Goal: Transaction & Acquisition: Purchase product/service

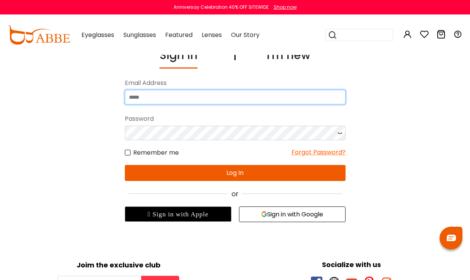
click at [165, 98] on input "email" at bounding box center [235, 97] width 221 height 14
click at [169, 95] on input "email" at bounding box center [235, 97] width 221 height 14
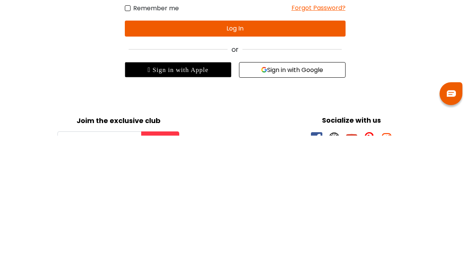
click at [203, 206] on div " Sign in with Apple" at bounding box center [178, 213] width 107 height 15
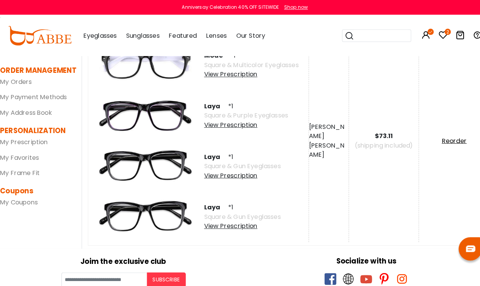
scroll to position [77, 0]
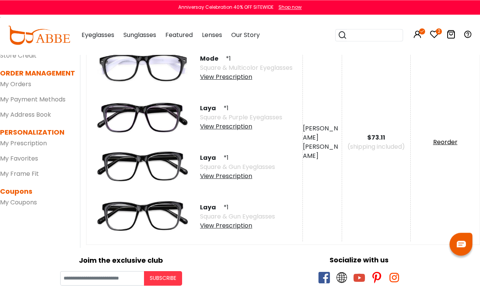
click at [243, 124] on div "View Prescription" at bounding box center [241, 126] width 82 height 9
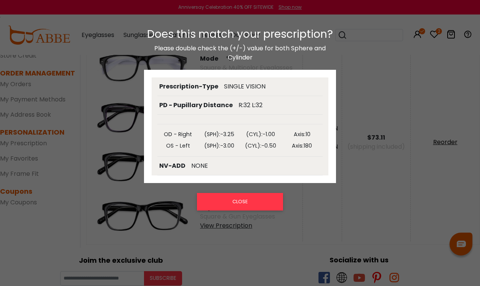
click at [260, 202] on button "CLOSE" at bounding box center [240, 202] width 86 height 18
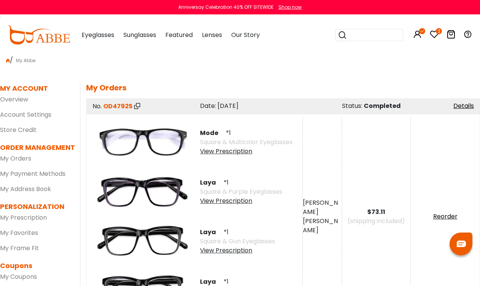
scroll to position [0, 0]
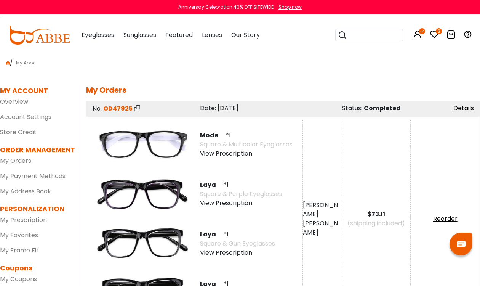
click at [438, 38] on icon at bounding box center [434, 34] width 9 height 9
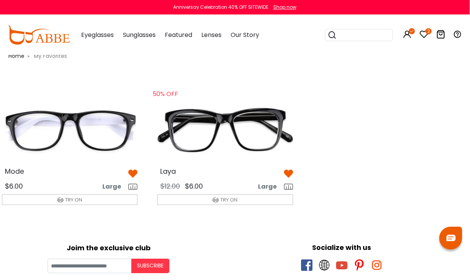
scroll to position [10, 9]
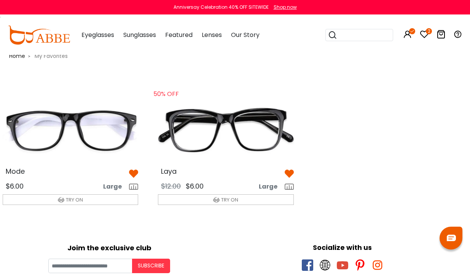
click at [254, 139] on img at bounding box center [226, 131] width 148 height 74
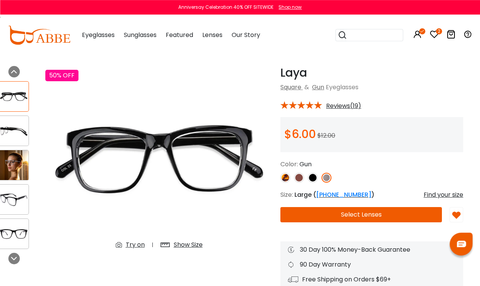
scroll to position [22, 9]
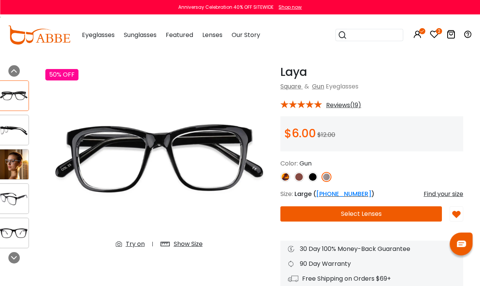
click at [363, 218] on button "Select Lenses" at bounding box center [360, 213] width 161 height 15
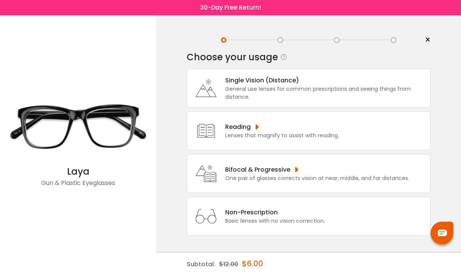
scroll to position [8, 0]
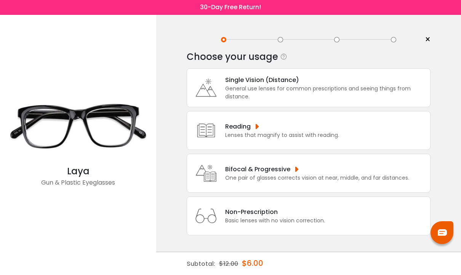
click at [338, 89] on div "General use lenses for common prescriptions and seeing things from distance." at bounding box center [325, 93] width 201 height 16
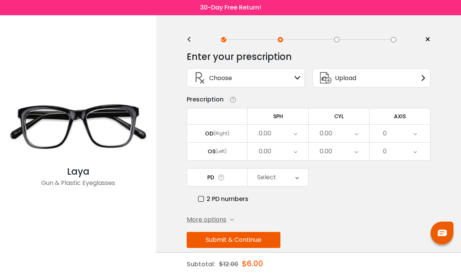
scroll to position [0, 0]
click at [405, 83] on div "Upload" at bounding box center [371, 78] width 118 height 19
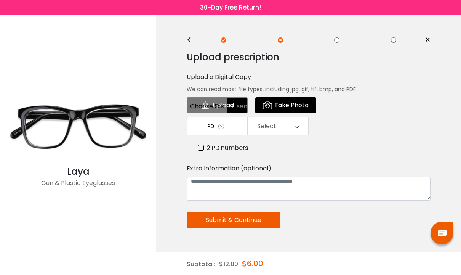
click at [235, 101] on input "file" at bounding box center [217, 105] width 61 height 16
click at [202, 151] on label "2 PD numbers" at bounding box center [223, 148] width 50 height 10
click at [204, 147] on label "2 PD numbers" at bounding box center [223, 148] width 50 height 10
click at [190, 37] on div "<" at bounding box center [192, 40] width 11 height 6
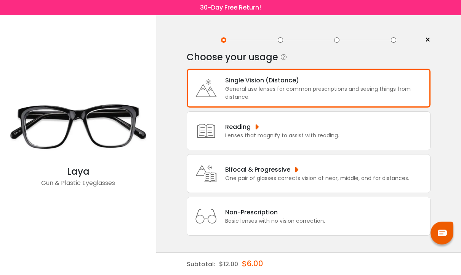
click at [304, 89] on div "General use lenses for common prescriptions and seeing things from distance." at bounding box center [325, 93] width 201 height 16
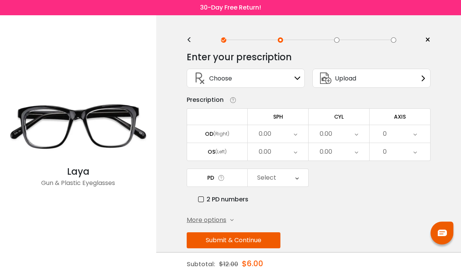
click at [275, 137] on div "0.00" at bounding box center [278, 134] width 61 height 18
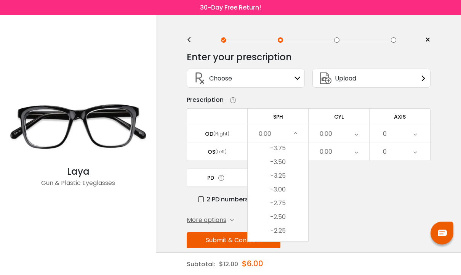
scroll to position [892, 0]
click at [291, 178] on li "-3.25" at bounding box center [278, 177] width 61 height 14
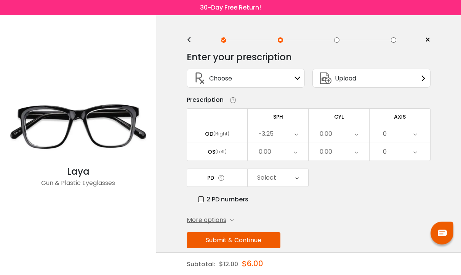
click at [355, 139] on icon at bounding box center [356, 134] width 3 height 18
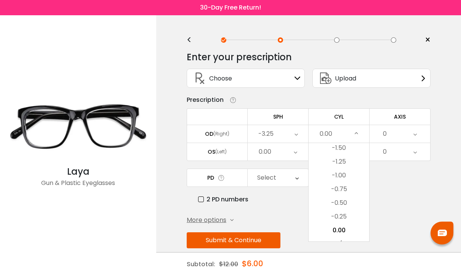
scroll to position [246, 0]
click at [346, 179] on li "-1.00" at bounding box center [338, 178] width 61 height 14
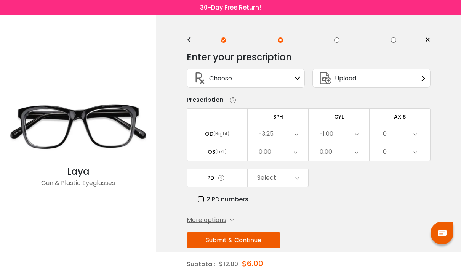
click at [290, 157] on div "0.00" at bounding box center [278, 152] width 61 height 18
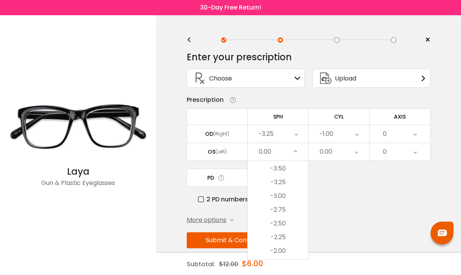
scroll to position [908, 0]
click at [292, 193] on li "-3.00" at bounding box center [278, 192] width 61 height 14
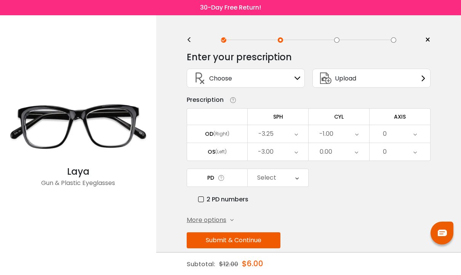
click at [359, 153] on div "0.00" at bounding box center [338, 152] width 61 height 18
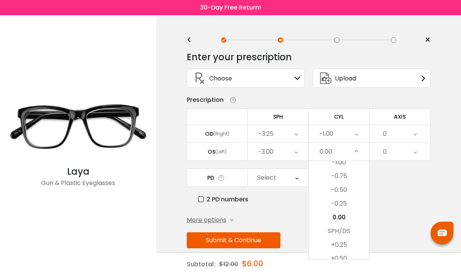
click at [351, 190] on li "-0.50" at bounding box center [338, 190] width 61 height 14
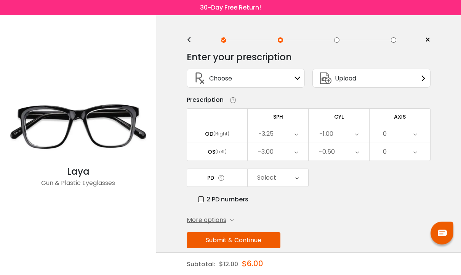
click at [416, 136] on icon at bounding box center [414, 134] width 3 height 18
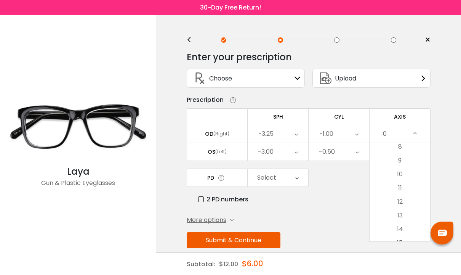
scroll to position [112, 0]
click at [409, 178] on li "10" at bounding box center [399, 175] width 61 height 14
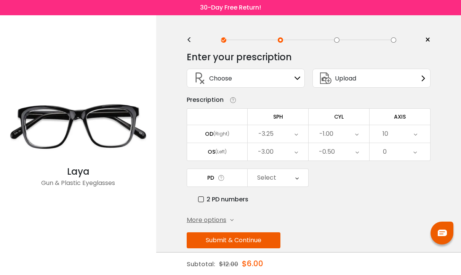
click at [417, 152] on div "0" at bounding box center [399, 152] width 61 height 18
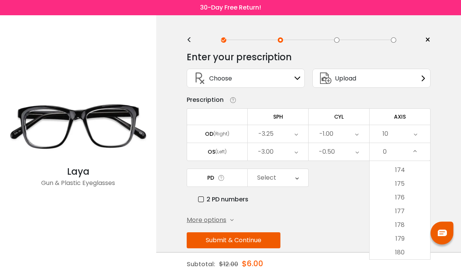
scroll to position [2383, 0]
click at [408, 253] on li "180" at bounding box center [399, 252] width 61 height 14
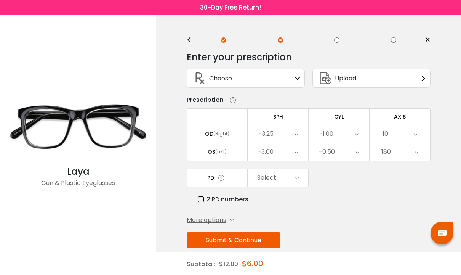
click at [229, 223] on div "More options" at bounding box center [210, 219] width 47 height 9
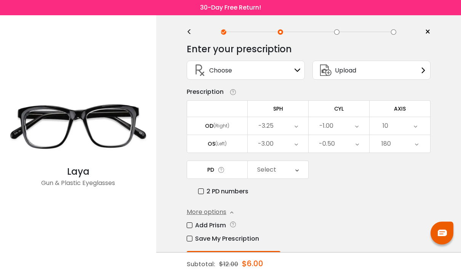
scroll to position [14, 0]
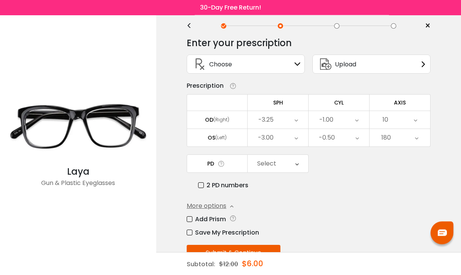
click at [191, 236] on label "Save My Prescription" at bounding box center [223, 233] width 72 height 10
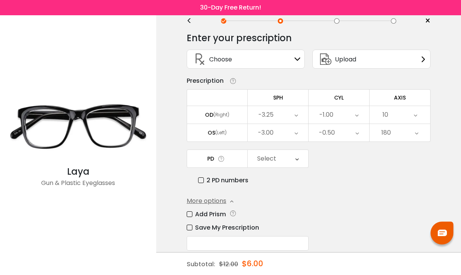
scroll to position [32, 0]
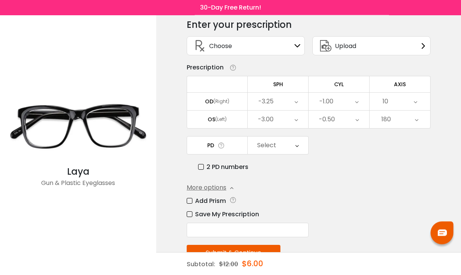
click at [213, 230] on input "text" at bounding box center [248, 230] width 122 height 14
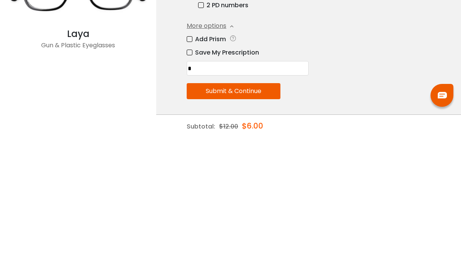
scroll to position [58, 0]
type input "**"
click at [262, 221] on button "Submit & Continue" at bounding box center [234, 229] width 94 height 16
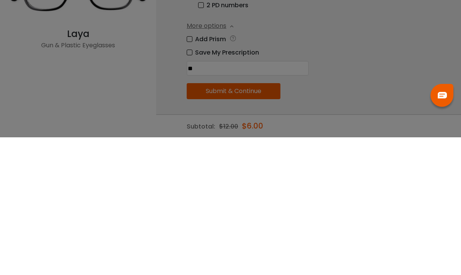
scroll to position [32, 0]
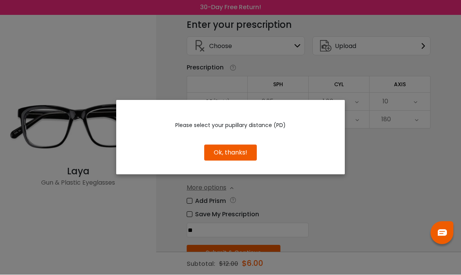
click at [247, 161] on button "Ok, thanks!" at bounding box center [230, 153] width 53 height 16
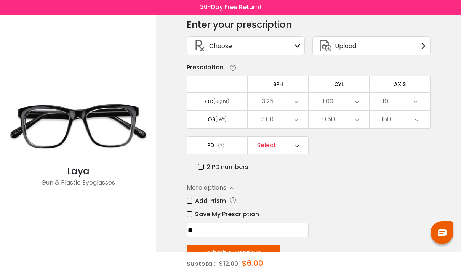
click at [297, 147] on icon at bounding box center [296, 146] width 3 height 18
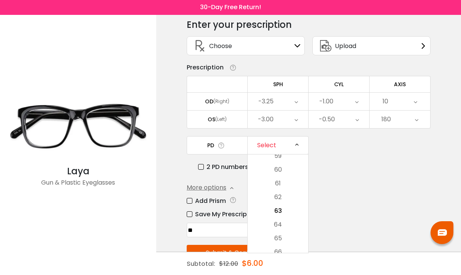
click at [283, 213] on li "63" at bounding box center [278, 211] width 61 height 14
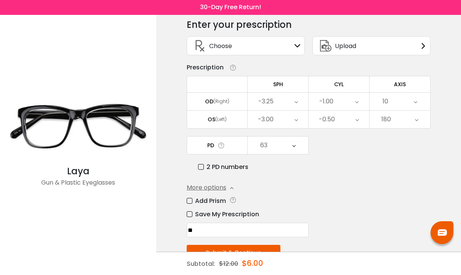
click at [259, 256] on button "Submit & Continue" at bounding box center [234, 253] width 94 height 16
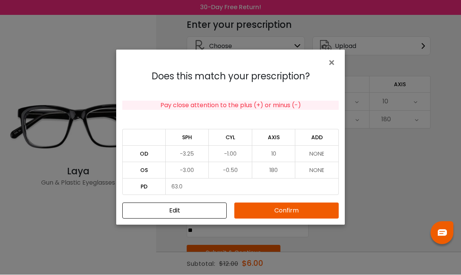
click at [303, 219] on button "Confirm" at bounding box center [286, 211] width 104 height 16
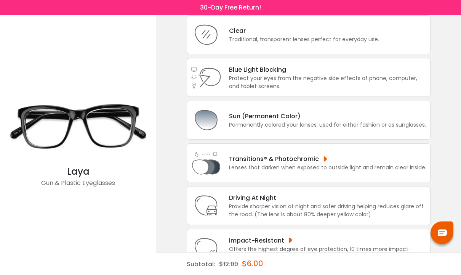
scroll to position [63, 0]
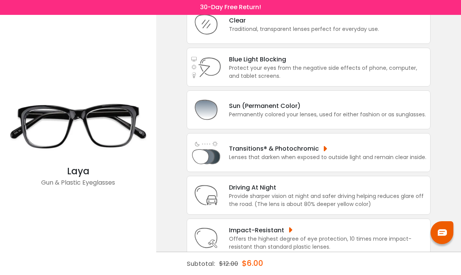
click at [369, 153] on div "Transitions® & Photochromic" at bounding box center [327, 149] width 197 height 10
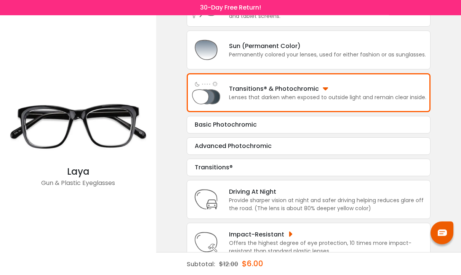
scroll to position [127, 0]
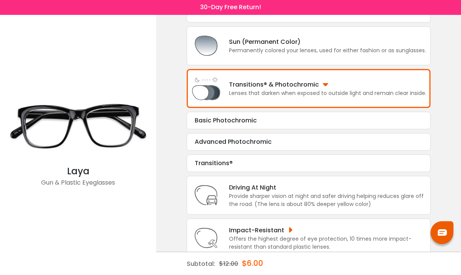
click at [287, 172] on div "Transitions® Tint Color: Choose & Continue" at bounding box center [309, 164] width 244 height 18
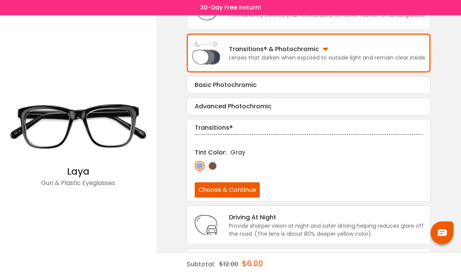
scroll to position [163, 0]
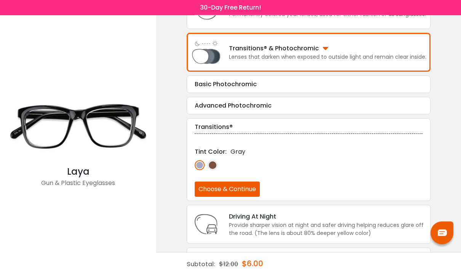
click at [215, 170] on img at bounding box center [213, 165] width 10 height 10
click at [200, 170] on img at bounding box center [200, 165] width 10 height 10
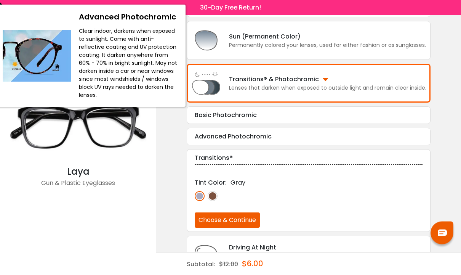
scroll to position [131, 0]
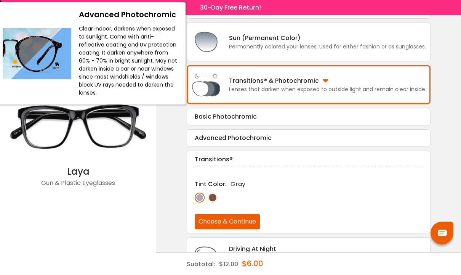
click at [297, 121] on div "Basic Photochromic" at bounding box center [309, 116] width 228 height 9
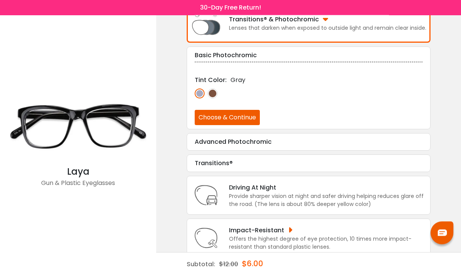
scroll to position [192, 0]
click at [280, 178] on div "Lens type Clear Traditional, transparent lenses perfect for everyday use. Blue …" at bounding box center [309, 57] width 244 height 400
click at [229, 168] on div "Transitions®" at bounding box center [309, 163] width 228 height 9
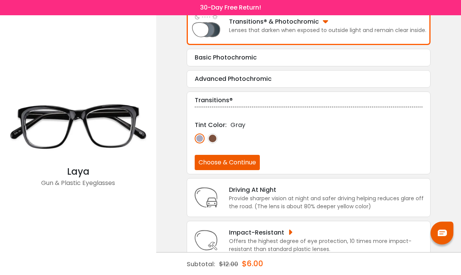
click at [217, 143] on img at bounding box center [213, 138] width 10 height 10
click at [200, 143] on img at bounding box center [200, 138] width 10 height 10
click at [254, 170] on button "Choose & Continue" at bounding box center [227, 162] width 65 height 15
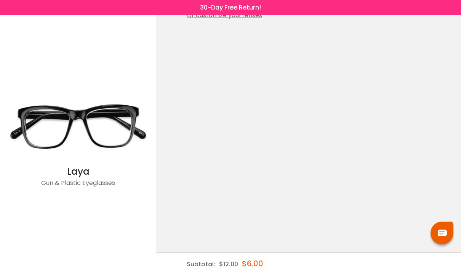
scroll to position [0, 0]
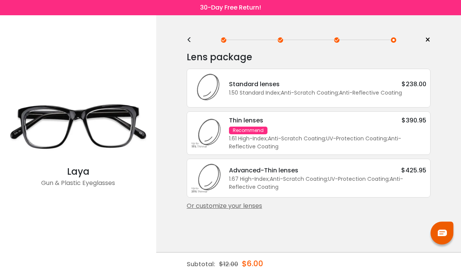
click at [190, 37] on div "<" at bounding box center [192, 40] width 11 height 6
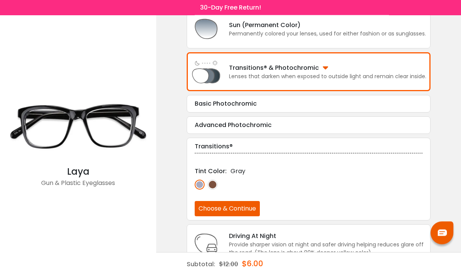
click at [368, 81] on div "Lenses that darken when exposed to outside light and remain clear inside." at bounding box center [327, 77] width 197 height 8
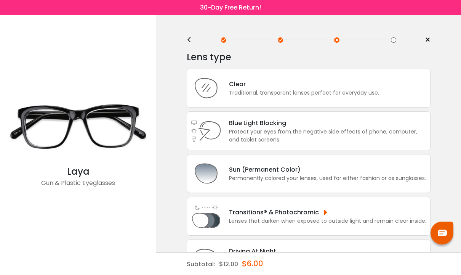
click at [325, 94] on div "Traditional, transparent lenses perfect for everyday use." at bounding box center [304, 93] width 150 height 8
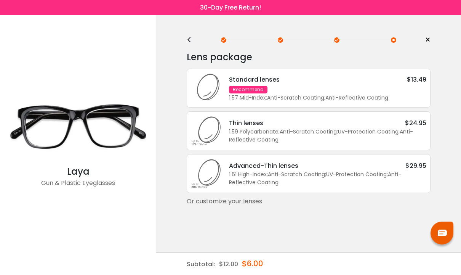
click at [189, 43] on div "<" at bounding box center [192, 40] width 11 height 6
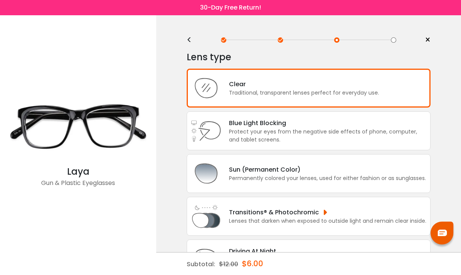
scroll to position [63, 0]
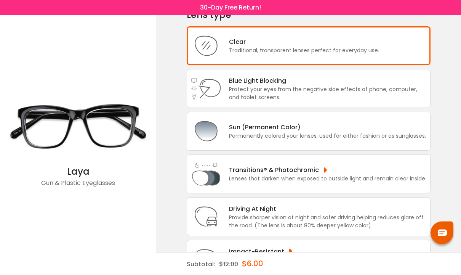
click at [269, 225] on div "Provide sharper vision at night and safer driving helping reduces glare off the…" at bounding box center [327, 222] width 197 height 16
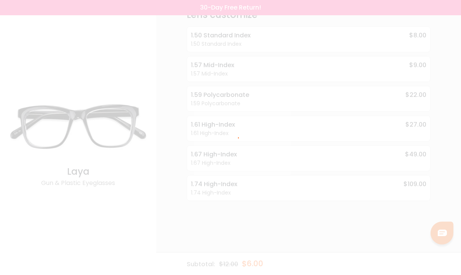
click at [280, 229] on div at bounding box center [230, 137] width 461 height 275
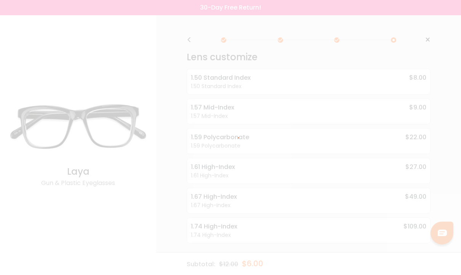
scroll to position [0, 0]
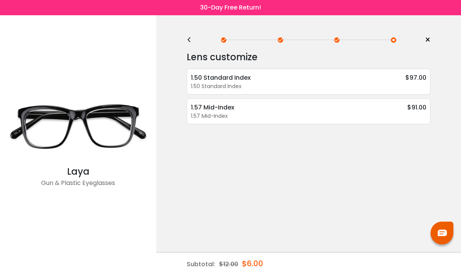
click at [189, 37] on div "<" at bounding box center [192, 40] width 11 height 6
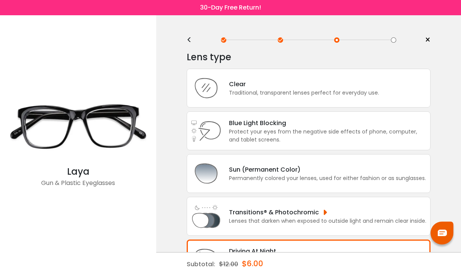
click at [302, 97] on div "Traditional, transparent lenses perfect for everyday use." at bounding box center [304, 93] width 150 height 8
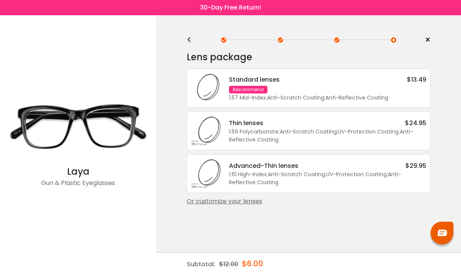
click at [372, 93] on div "Standard lenses $13.49 Recommend 1.57 Mid-Index ; Anti-Scratch Coating ; Anti-R…" at bounding box center [323, 88] width 205 height 27
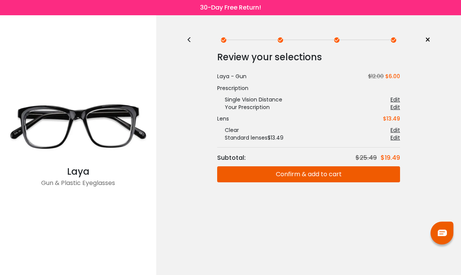
click at [397, 129] on div "Edit" at bounding box center [395, 130] width 10 height 8
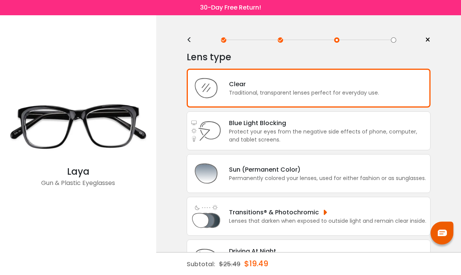
click at [427, 39] on span "×" at bounding box center [428, 39] width 6 height 11
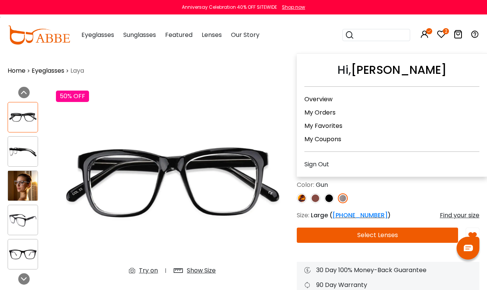
click at [252, 116] on img at bounding box center [172, 184] width 233 height 195
click at [337, 128] on link "My Favorites" at bounding box center [324, 125] width 38 height 9
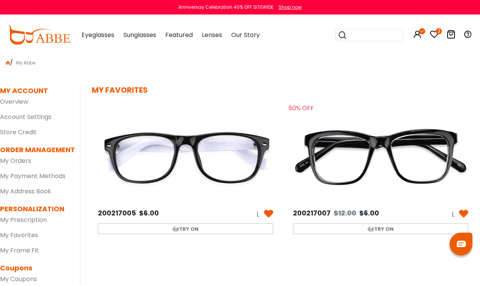
click at [452, 36] on icon at bounding box center [450, 34] width 9 height 9
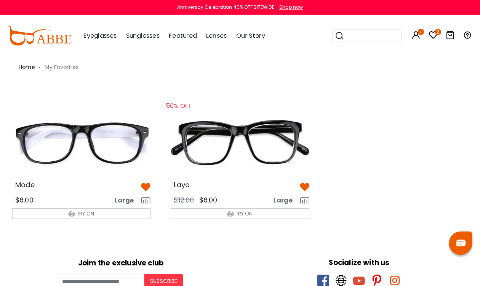
scroll to position [1, 0]
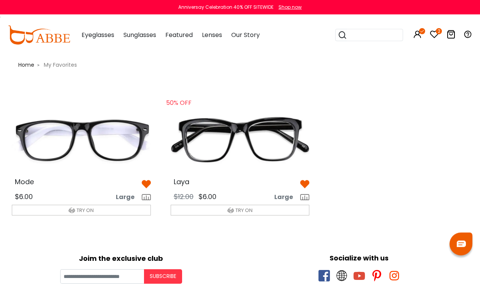
click at [251, 158] on img at bounding box center [240, 140] width 151 height 75
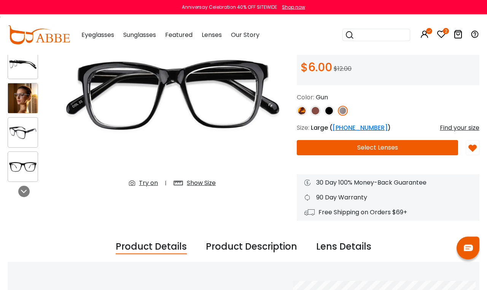
scroll to position [88, 0]
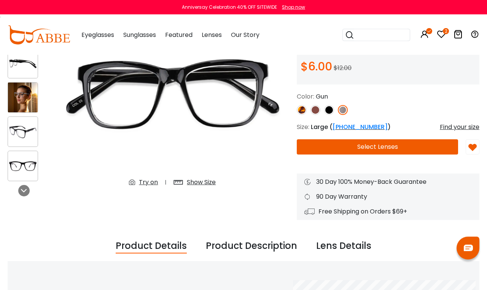
click at [400, 148] on button "Select Lenses" at bounding box center [377, 146] width 161 height 15
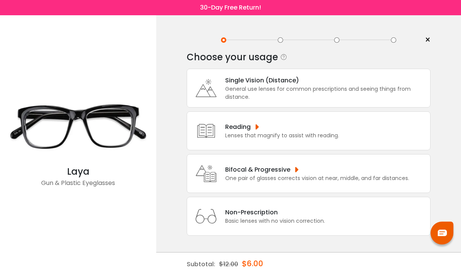
click at [344, 91] on div "General use lenses for common prescriptions and seeing things from distance." at bounding box center [325, 93] width 201 height 16
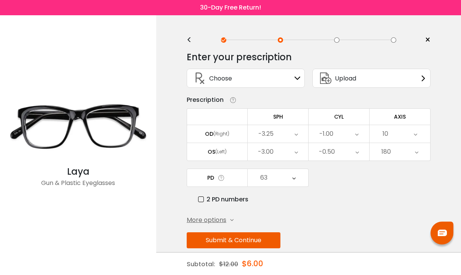
click at [264, 240] on button "Submit & Continue" at bounding box center [234, 240] width 94 height 16
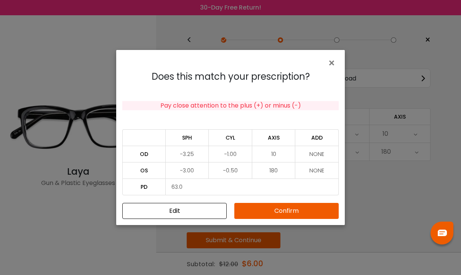
click at [299, 211] on button "Confirm" at bounding box center [286, 211] width 104 height 16
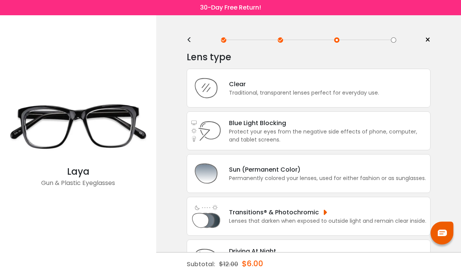
click at [336, 92] on div "Traditional, transparent lenses perfect for everyday use." at bounding box center [304, 93] width 150 height 8
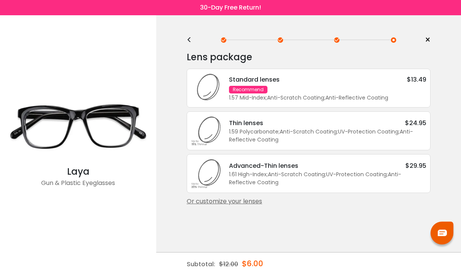
click at [367, 94] on div "Standard lenses $13.49 Recommend 1.57 Mid-Index ; Anti-Scratch Coating ; Anti-R…" at bounding box center [323, 88] width 205 height 27
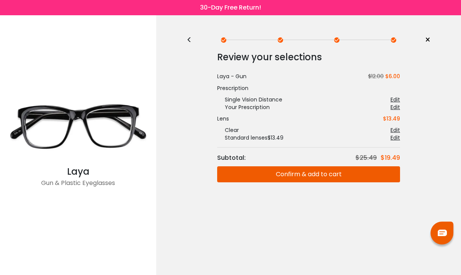
click at [326, 175] on button "Confirm & add to cart" at bounding box center [308, 174] width 183 height 16
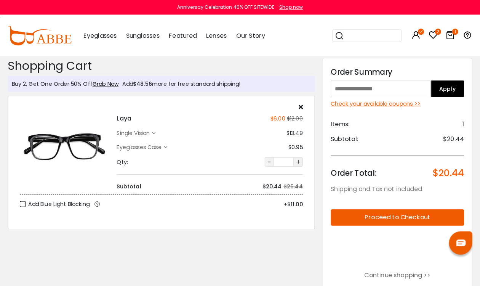
scroll to position [2, 0]
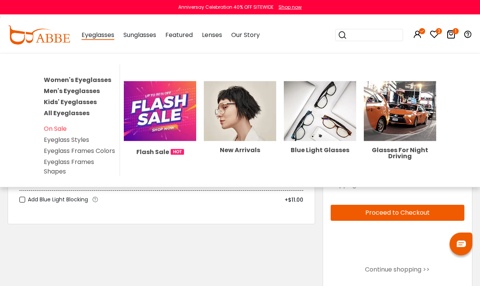
click at [47, 91] on link "Men's Eyeglasses" at bounding box center [72, 90] width 56 height 9
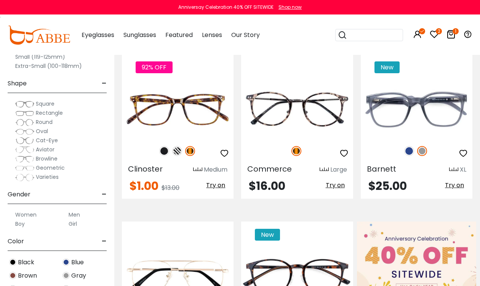
scroll to position [169, 0]
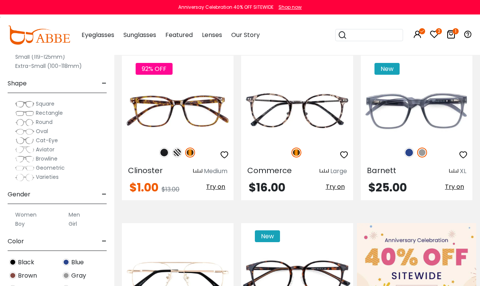
click at [407, 152] on img at bounding box center [409, 152] width 10 height 10
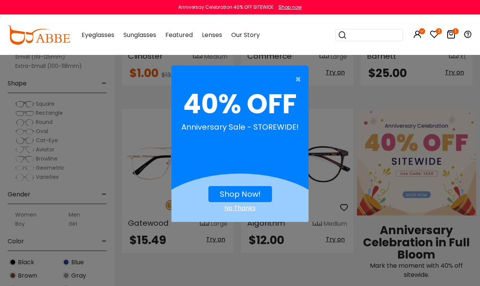
scroll to position [290, 0]
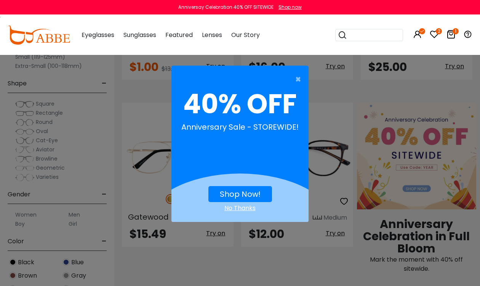
click at [259, 190] on link "Shop Now!" at bounding box center [240, 194] width 41 height 11
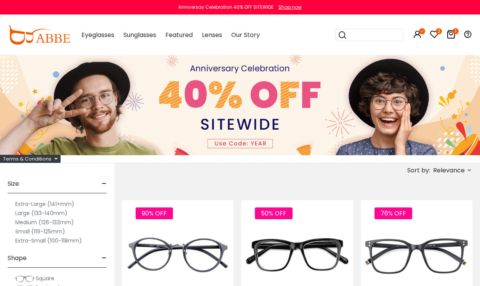
click at [466, 170] on span "Relevance" at bounding box center [451, 170] width 41 height 9
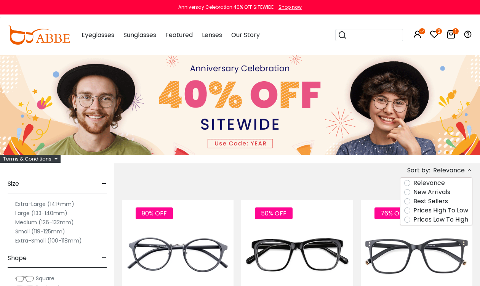
click at [413, 221] on label "Prices Low To High" at bounding box center [440, 219] width 55 height 9
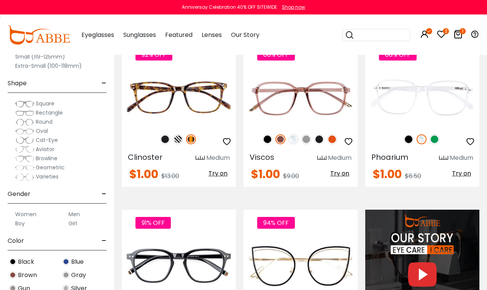
scroll to position [520, 0]
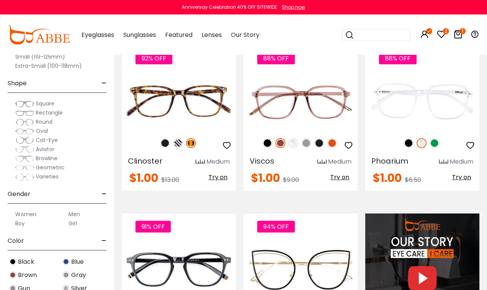
click at [437, 145] on img at bounding box center [435, 143] width 10 height 10
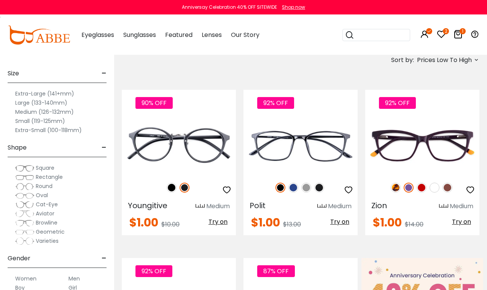
scroll to position [110, 0]
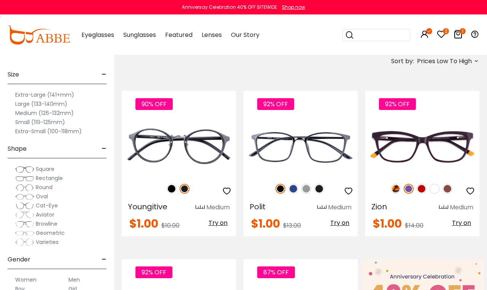
click at [18, 103] on label "Large (133-140mm)" at bounding box center [41, 103] width 52 height 9
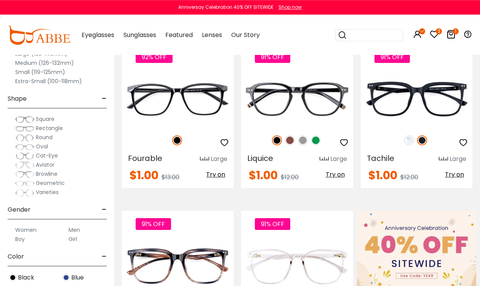
scroll to position [152, 0]
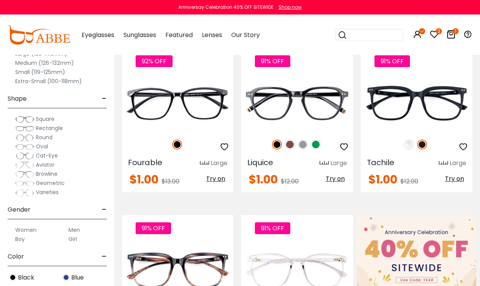
click at [404, 143] on img at bounding box center [409, 144] width 10 height 10
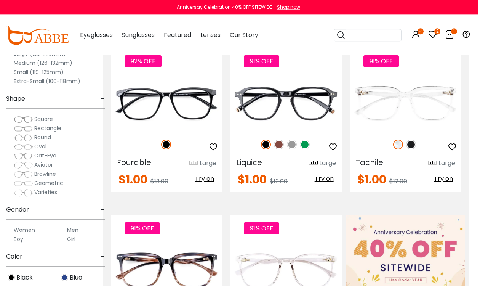
scroll to position [152, 10]
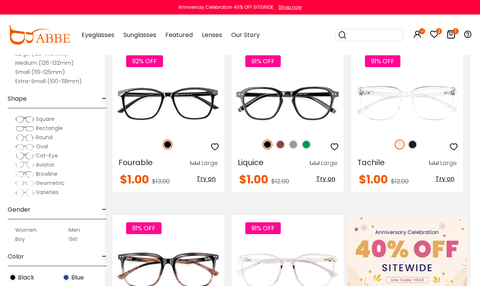
click at [0, 0] on img at bounding box center [0, 0] width 0 height 0
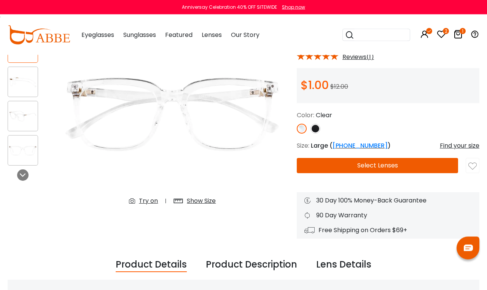
scroll to position [71, 0]
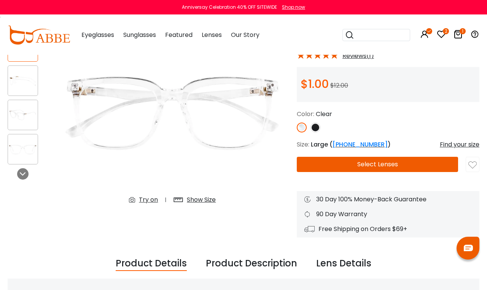
click at [389, 165] on button "Select Lenses" at bounding box center [377, 164] width 161 height 15
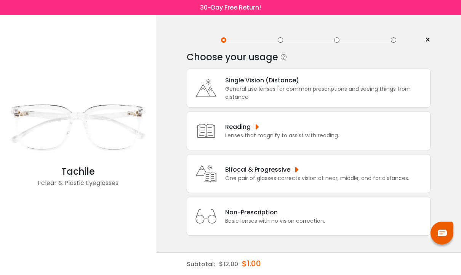
click at [358, 89] on div "General use lenses for common prescriptions and seeing things from distance." at bounding box center [325, 93] width 201 height 16
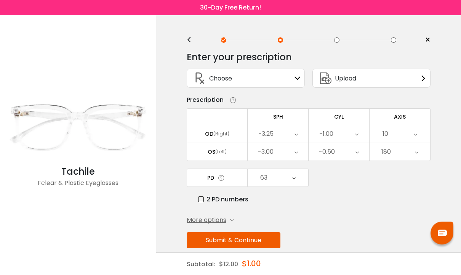
click at [265, 239] on button "Submit & Continue" at bounding box center [234, 240] width 94 height 16
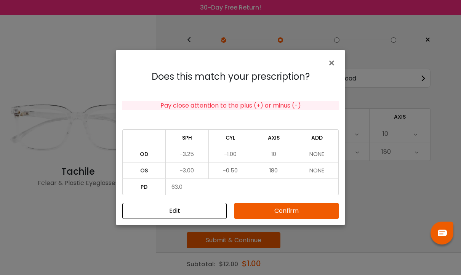
click at [309, 212] on button "Confirm" at bounding box center [286, 211] width 104 height 16
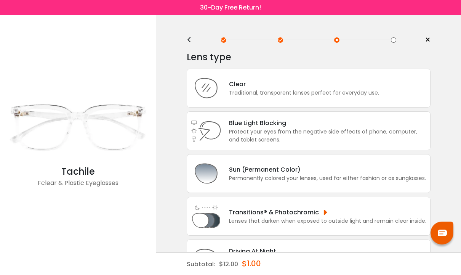
click at [352, 88] on div "Clear" at bounding box center [304, 84] width 150 height 10
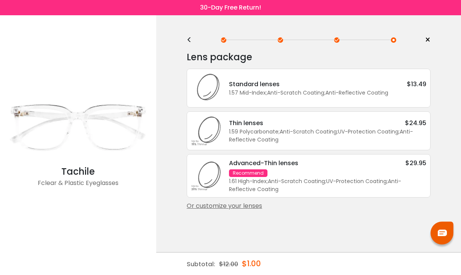
click at [377, 88] on div "Standard lenses $13.49" at bounding box center [327, 84] width 197 height 10
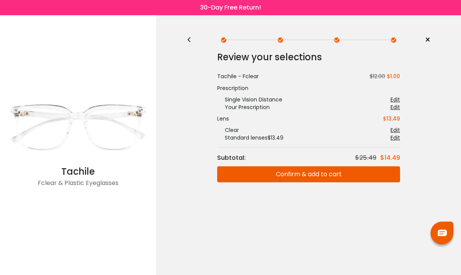
click at [334, 181] on button "Confirm & add to cart" at bounding box center [308, 174] width 183 height 16
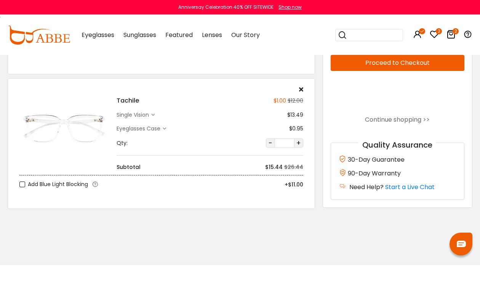
scroll to position [150, 0]
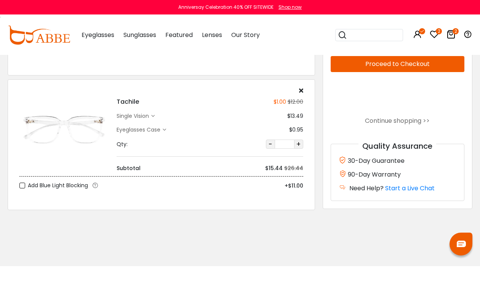
click at [402, 116] on link "Continue shopping >>" at bounding box center [397, 120] width 65 height 9
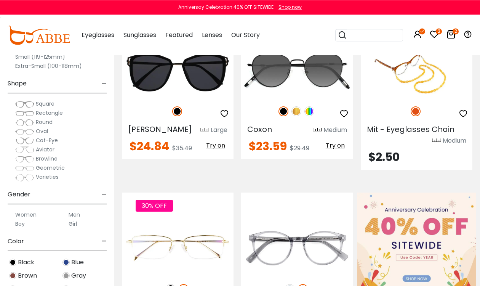
scroll to position [213, 0]
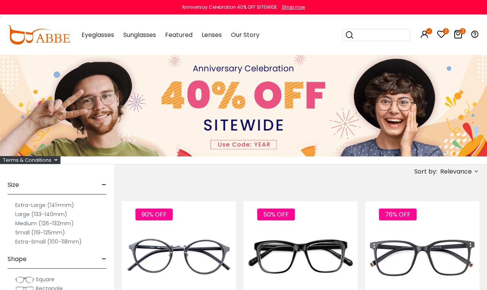
click at [41, 217] on label "Large (133-140mm)" at bounding box center [41, 214] width 52 height 9
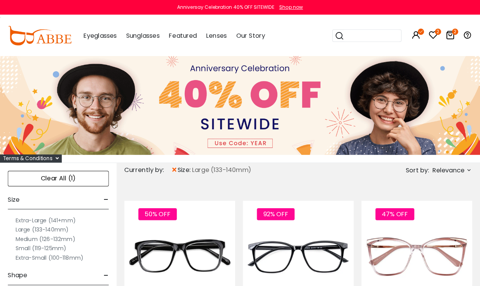
scroll to position [2, 0]
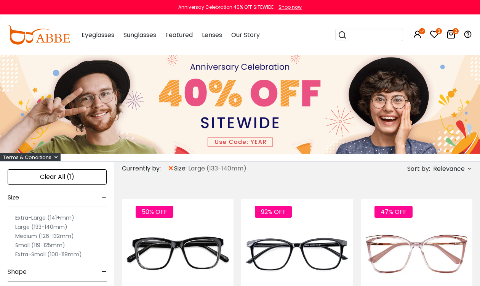
click at [442, 173] on span "Relevance" at bounding box center [449, 169] width 32 height 14
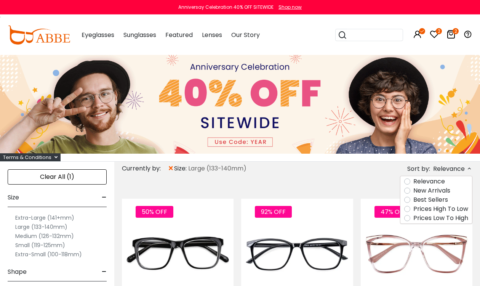
click at [443, 220] on label "Prices Low To High" at bounding box center [440, 217] width 55 height 9
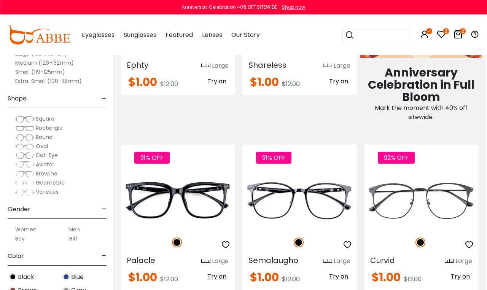
scroll to position [421, 1]
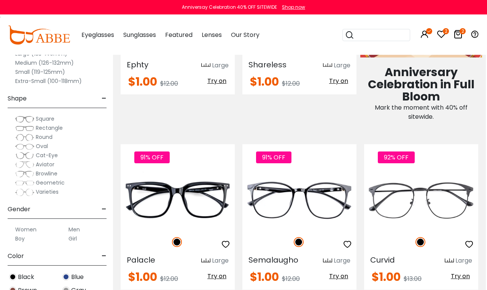
click at [0, 0] on img at bounding box center [0, 0] width 0 height 0
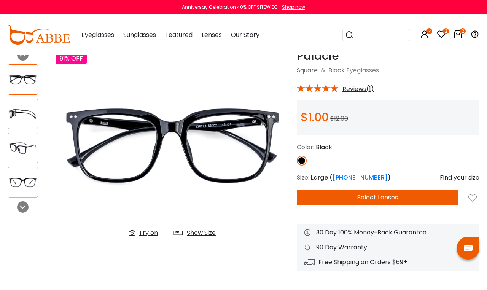
scroll to position [39, 0]
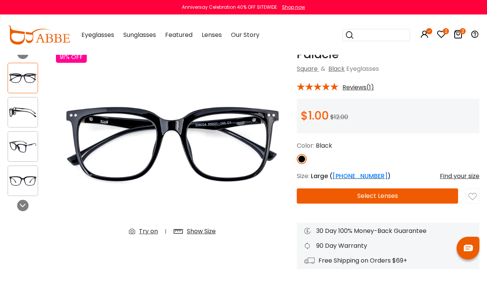
click at [385, 197] on button "Select Lenses" at bounding box center [377, 196] width 161 height 15
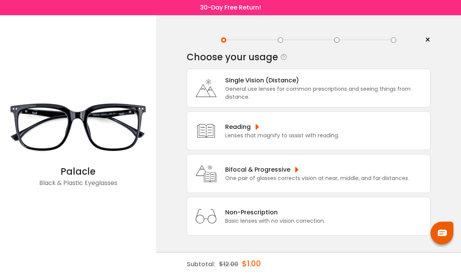
click at [336, 93] on div "General use lenses for common prescriptions and seeing things from distance." at bounding box center [325, 93] width 201 height 16
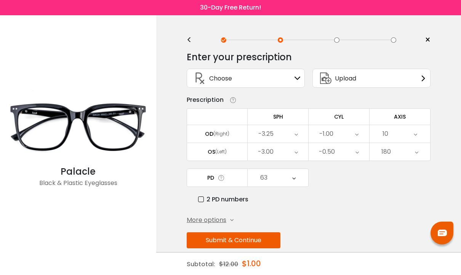
click at [265, 243] on button "Submit & Continue" at bounding box center [234, 240] width 94 height 16
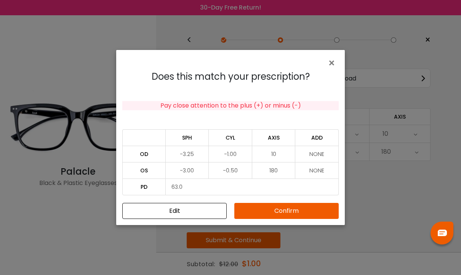
click at [298, 213] on button "Confirm" at bounding box center [286, 211] width 104 height 16
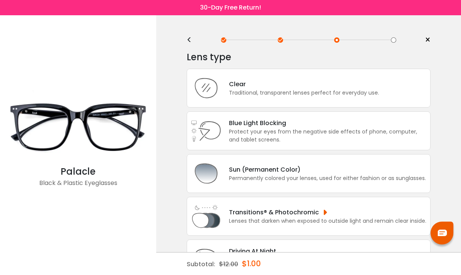
click at [336, 88] on div "Clear" at bounding box center [304, 84] width 150 height 10
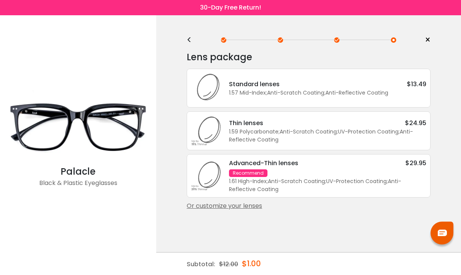
click at [353, 83] on div "Standard lenses $13.49" at bounding box center [327, 84] width 197 height 10
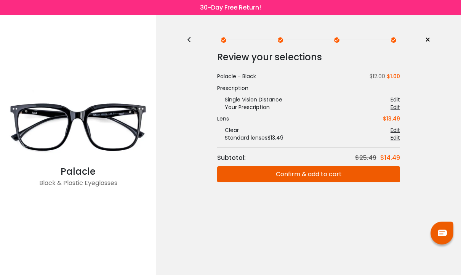
click at [326, 174] on button "Confirm & add to cart" at bounding box center [308, 174] width 183 height 16
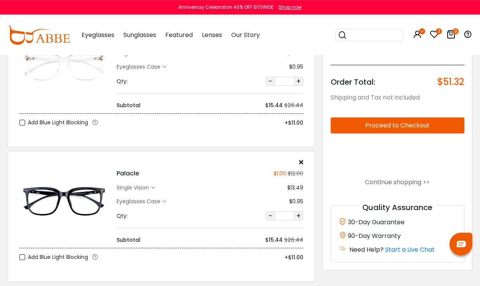
scroll to position [211, 0]
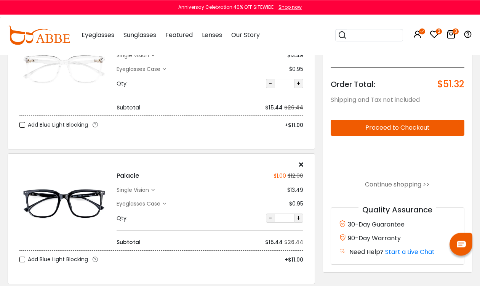
click at [420, 185] on link "Continue shopping >>" at bounding box center [397, 184] width 65 height 9
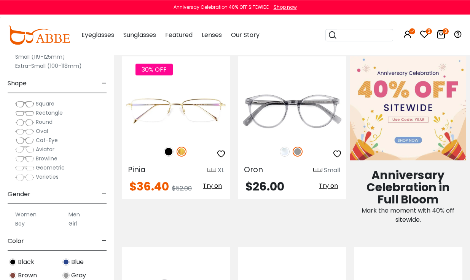
scroll to position [347, 0]
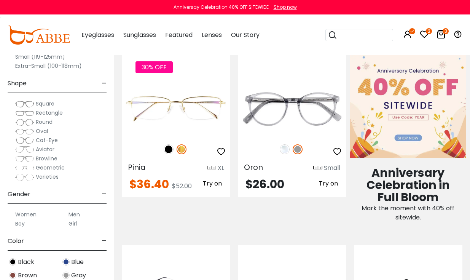
click at [417, 142] on img at bounding box center [408, 106] width 116 height 104
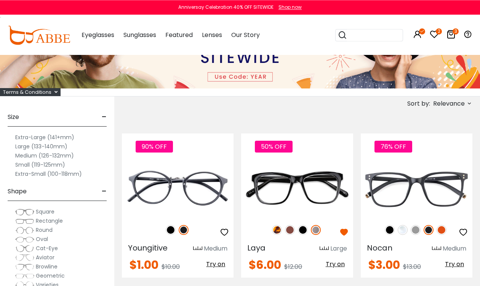
scroll to position [66, 0]
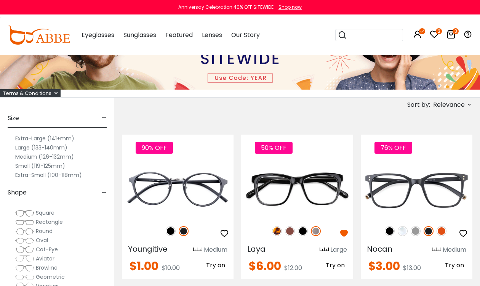
click at [21, 147] on label "Large (133-140mm)" at bounding box center [41, 147] width 52 height 9
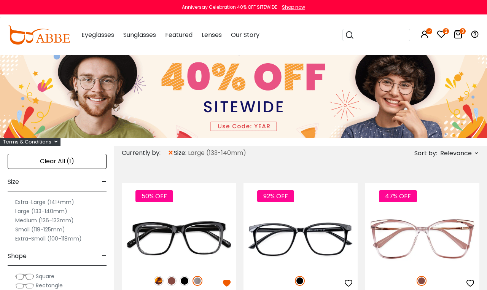
scroll to position [19, 0]
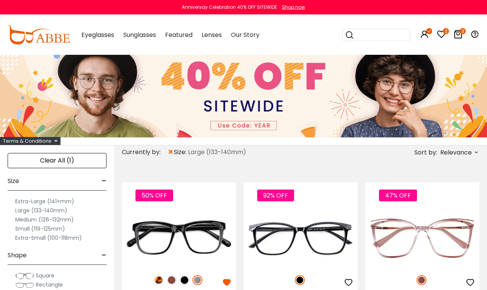
click at [471, 149] on span "Relevance" at bounding box center [457, 153] width 32 height 14
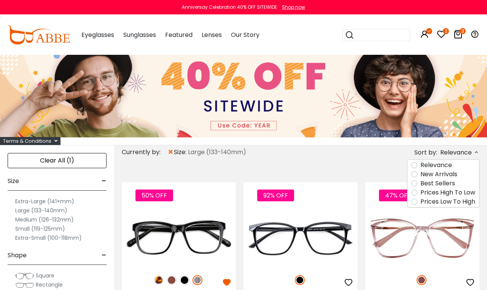
click at [456, 203] on label "Prices Low To High" at bounding box center [448, 201] width 55 height 9
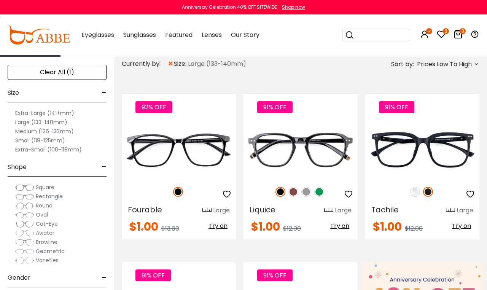
scroll to position [107, 0]
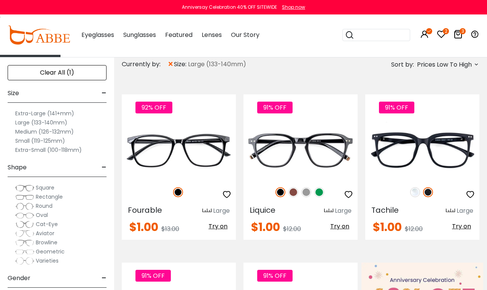
click at [322, 187] on div "91% OFF" at bounding box center [301, 192] width 114 height 16
click at [310, 194] on img at bounding box center [307, 192] width 10 height 10
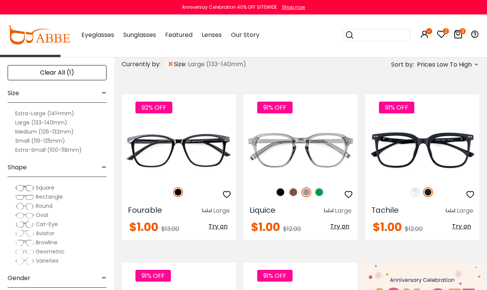
click at [295, 194] on img at bounding box center [294, 192] width 10 height 10
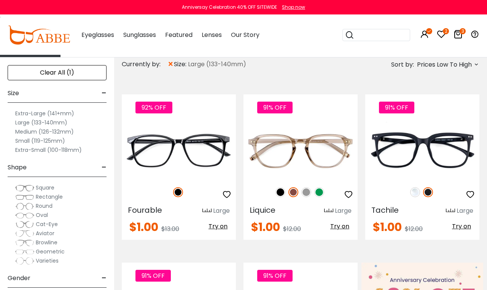
click at [320, 192] on img at bounding box center [320, 192] width 10 height 10
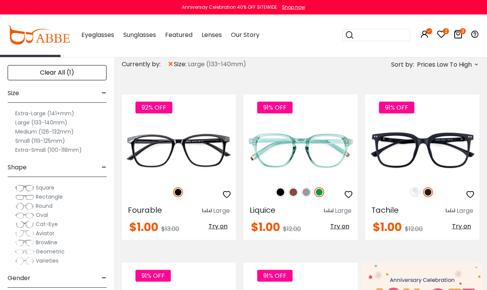
click at [0, 0] on img at bounding box center [0, 0] width 0 height 0
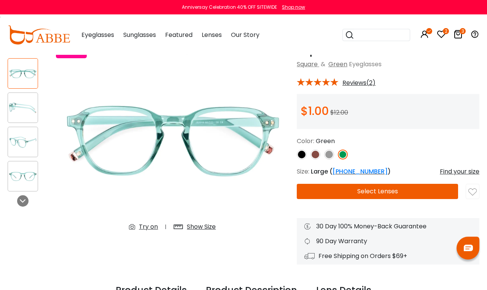
scroll to position [44, 0]
click at [396, 196] on button "Select Lenses" at bounding box center [377, 191] width 161 height 15
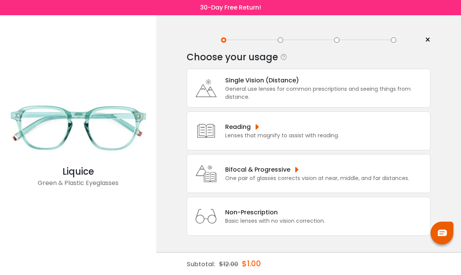
click at [355, 88] on div "General use lenses for common prescriptions and seeing things from distance." at bounding box center [325, 93] width 201 height 16
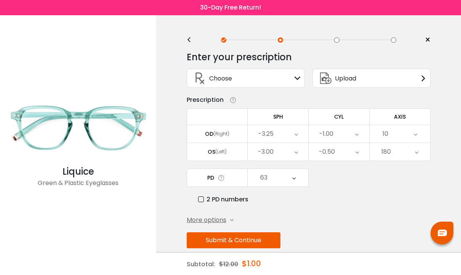
click at [260, 244] on button "Submit & Continue" at bounding box center [234, 240] width 94 height 16
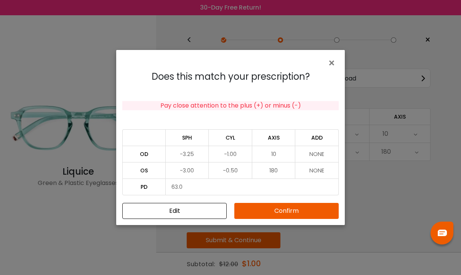
click at [307, 216] on button "Confirm" at bounding box center [286, 211] width 104 height 16
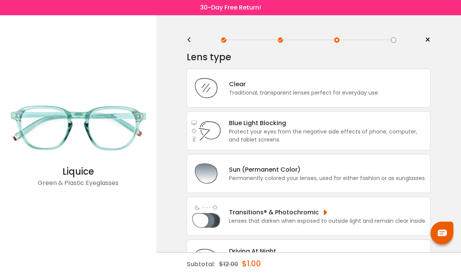
click at [379, 86] on div "Clear Traditional, transparent lenses perfect for everyday use." at bounding box center [309, 88] width 244 height 39
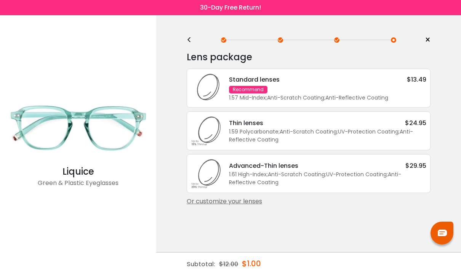
click at [390, 93] on div "Standard lenses $13.49 Recommend 1.57 Mid-Index ; Anti-Scratch Coating ; Anti-R…" at bounding box center [323, 88] width 205 height 27
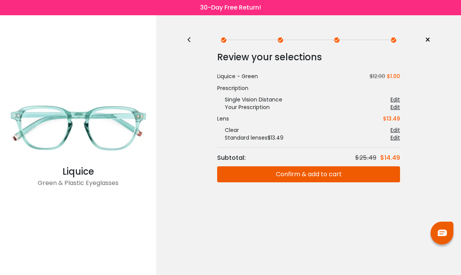
click at [342, 174] on button "Confirm & add to cart" at bounding box center [308, 174] width 183 height 16
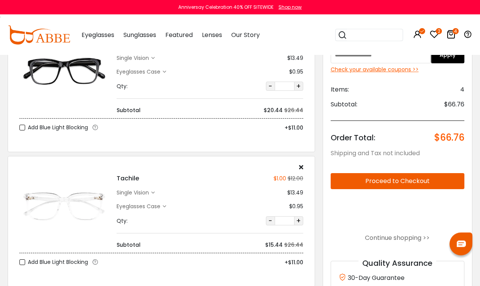
scroll to position [74, 0]
click at [406, 238] on link "Continue shopping >>" at bounding box center [397, 237] width 65 height 9
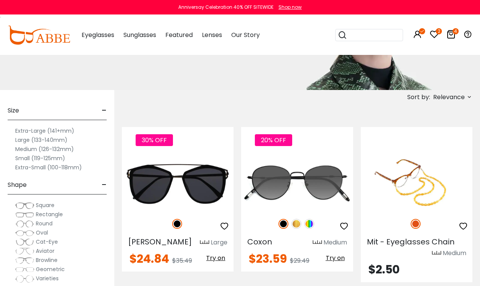
scroll to position [98, 0]
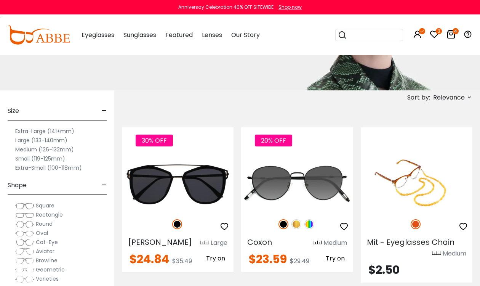
click at [19, 141] on label "Large (133-140mm)" at bounding box center [41, 140] width 52 height 9
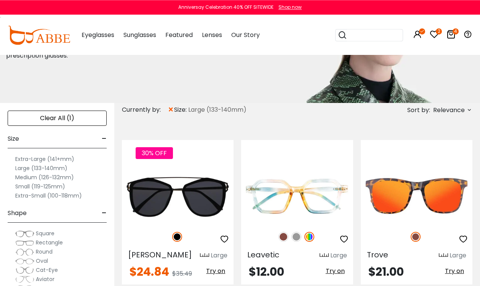
scroll to position [85, 0]
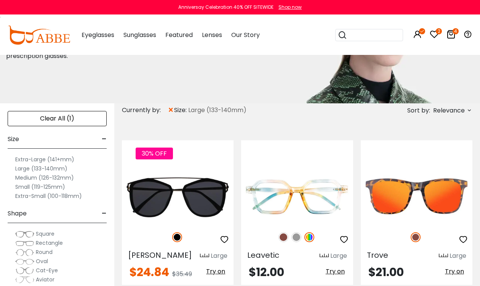
click at [458, 111] on span "Relevance" at bounding box center [449, 111] width 32 height 14
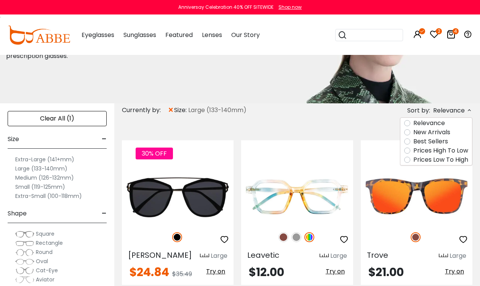
click at [459, 161] on label "Prices Low To High" at bounding box center [440, 159] width 55 height 9
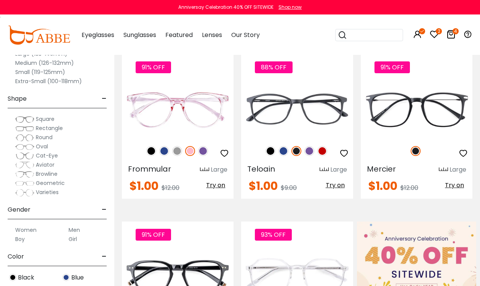
scroll to position [171, 0]
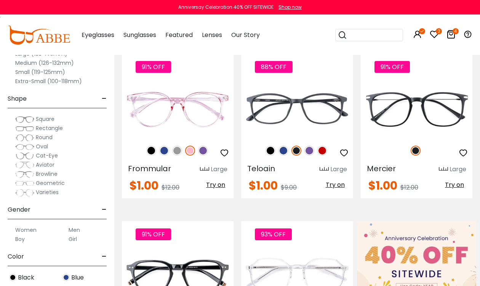
click at [310, 152] on img at bounding box center [309, 150] width 10 height 10
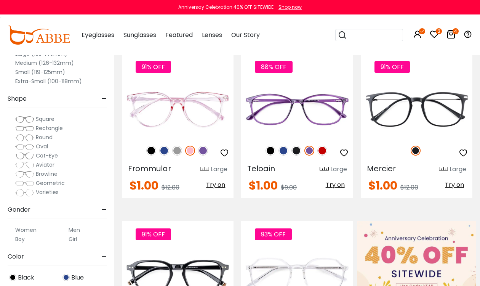
click at [0, 0] on img at bounding box center [0, 0] width 0 height 0
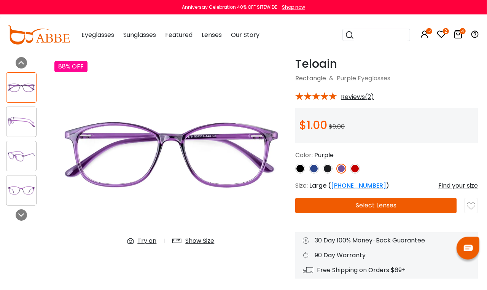
scroll to position [30, 3]
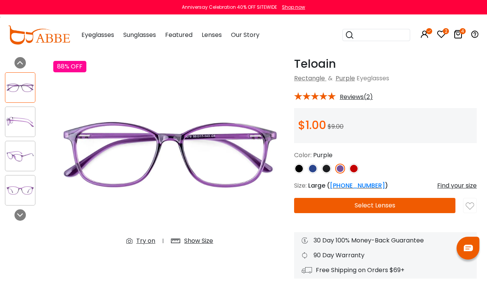
click at [393, 208] on button "Select Lenses" at bounding box center [374, 205] width 161 height 15
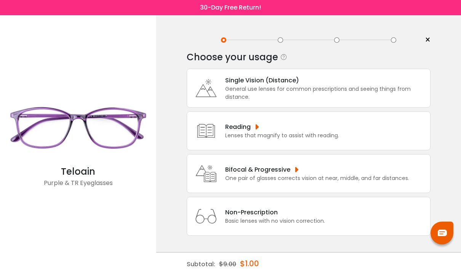
click at [354, 94] on div "General use lenses for common prescriptions and seeing things from distance." at bounding box center [325, 93] width 201 height 16
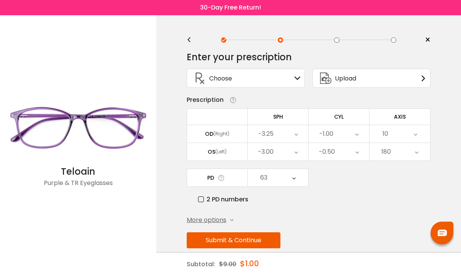
click at [189, 38] on div "<" at bounding box center [192, 40] width 11 height 6
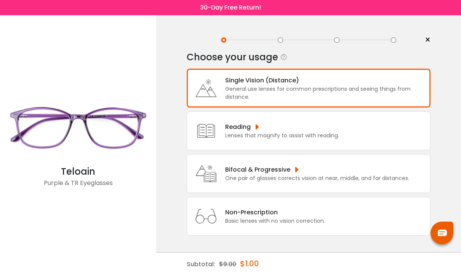
click at [321, 96] on div "General use lenses for common prescriptions and seeing things from distance." at bounding box center [325, 93] width 201 height 16
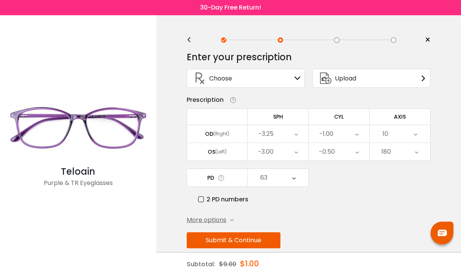
click at [268, 246] on button "Submit & Continue" at bounding box center [234, 240] width 94 height 16
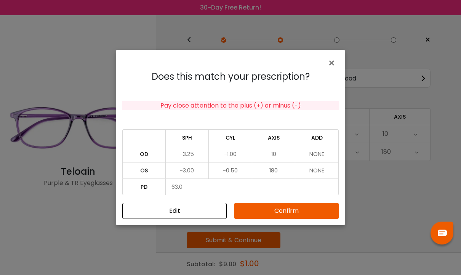
click at [318, 209] on button "Confirm" at bounding box center [286, 211] width 104 height 16
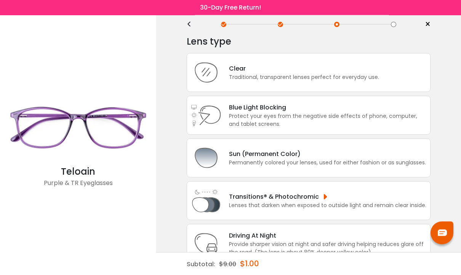
scroll to position [16, 0]
click at [370, 165] on div "Permanently colored your lenses, used for either fashion or as sunglasses." at bounding box center [327, 162] width 197 height 8
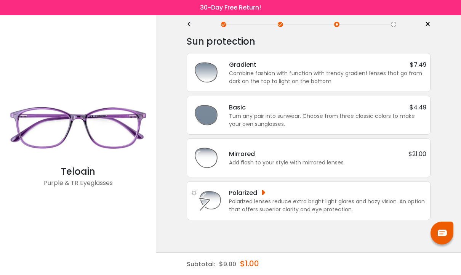
scroll to position [0, 0]
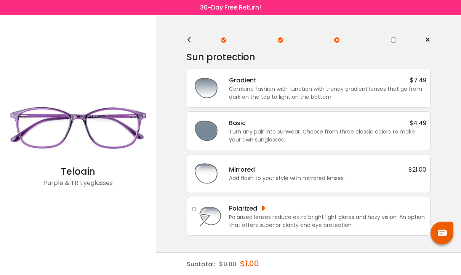
click at [353, 92] on div "Combine fashion with function with trendy gradient lenses that go from dark on …" at bounding box center [327, 93] width 197 height 16
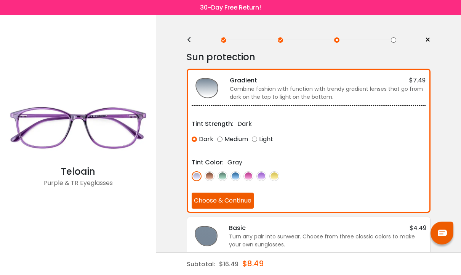
click at [214, 175] on img at bounding box center [210, 176] width 10 height 10
click at [197, 174] on img at bounding box center [197, 176] width 10 height 10
click at [227, 177] on img at bounding box center [222, 176] width 10 height 10
click at [241, 173] on div at bounding box center [309, 176] width 234 height 10
click at [237, 176] on img at bounding box center [235, 176] width 10 height 10
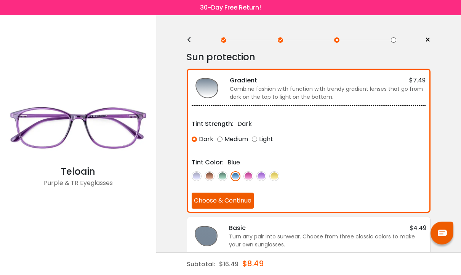
click at [252, 173] on img at bounding box center [248, 176] width 10 height 10
click at [263, 177] on img at bounding box center [261, 176] width 10 height 10
click at [275, 176] on img at bounding box center [274, 176] width 10 height 10
click at [200, 176] on img at bounding box center [197, 176] width 10 height 10
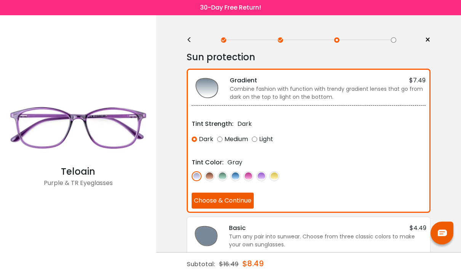
click at [211, 177] on img at bounding box center [210, 176] width 10 height 10
click at [225, 138] on div "Medium" at bounding box center [232, 139] width 31 height 14
click at [259, 139] on div "Light" at bounding box center [262, 139] width 21 height 14
click at [201, 141] on div "Dark" at bounding box center [203, 139] width 22 height 14
click at [294, 238] on div "Turn any pair into sunwear. Choose from three classic colors to make your own s…" at bounding box center [327, 240] width 197 height 16
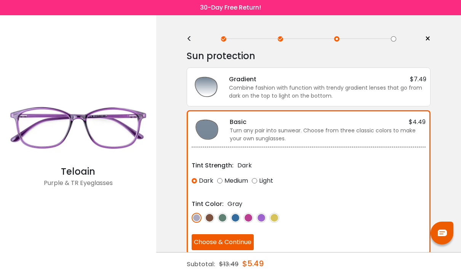
scroll to position [2, 0]
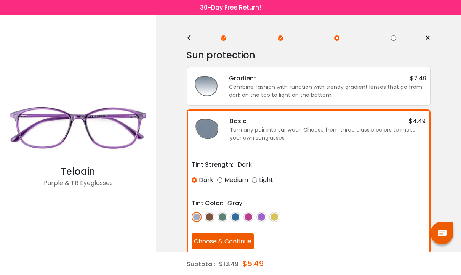
click at [325, 87] on div "Combine fashion with function with trendy gradient lenses that go from dark on …" at bounding box center [327, 91] width 197 height 16
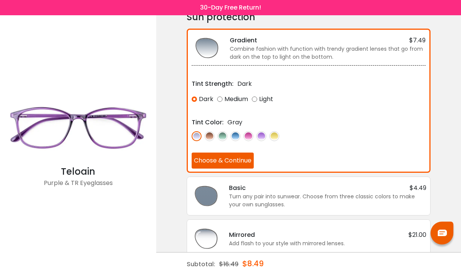
scroll to position [40, 0]
click at [243, 158] on button "Choose & Continue" at bounding box center [223, 161] width 62 height 16
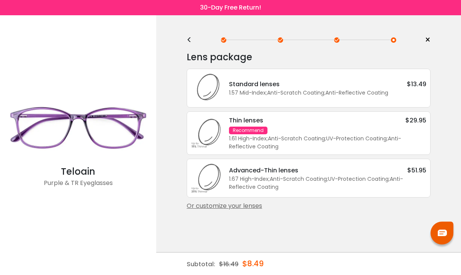
scroll to position [0, 0]
click at [340, 86] on div "Standard lenses $13.49" at bounding box center [327, 84] width 197 height 10
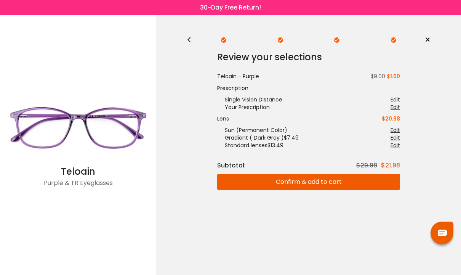
click at [399, 137] on div "Edit" at bounding box center [395, 138] width 10 height 8
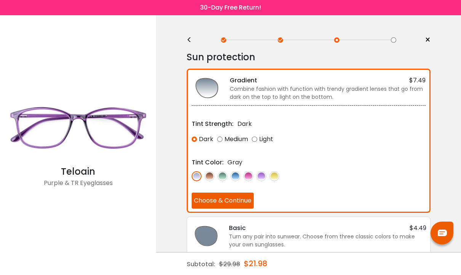
click at [192, 37] on div "<" at bounding box center [192, 40] width 11 height 6
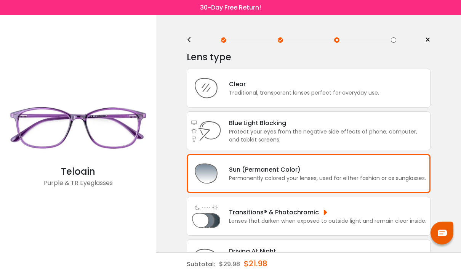
click at [312, 91] on div "Traditional, transparent lenses perfect for everyday use." at bounding box center [304, 93] width 150 height 8
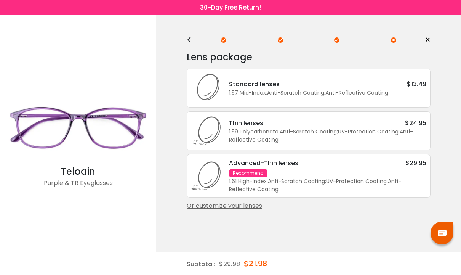
click at [389, 97] on div "1.57 Mid-Index ; Anti-Scratch Coating ; Anti-Reflective Coating ;" at bounding box center [327, 93] width 197 height 8
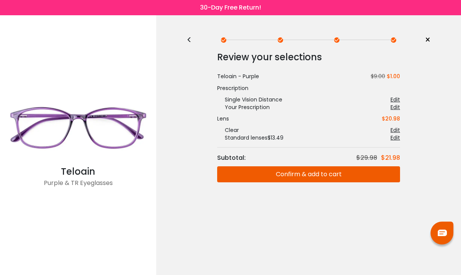
click at [354, 173] on button "Confirm & add to cart" at bounding box center [308, 174] width 183 height 16
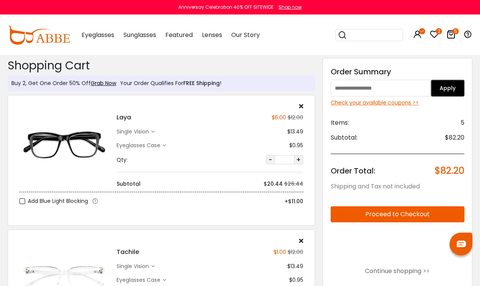
click at [387, 220] on button "Proceed to Checkout" at bounding box center [398, 214] width 134 height 16
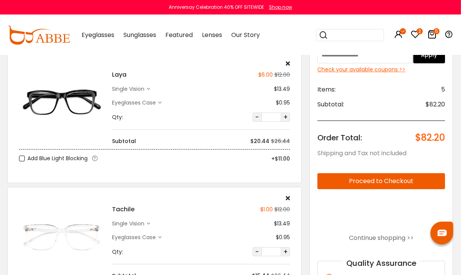
scroll to position [42, 0]
click at [257, 121] on button "-" at bounding box center [257, 117] width 9 height 9
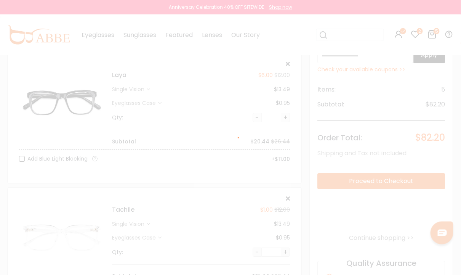
scroll to position [42, 0]
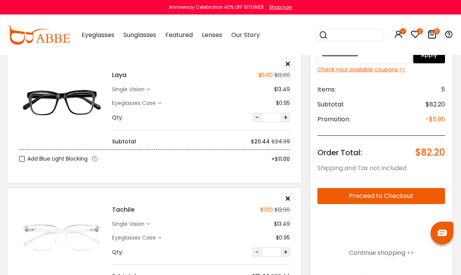
click at [273, 119] on input "*" at bounding box center [271, 117] width 19 height 9
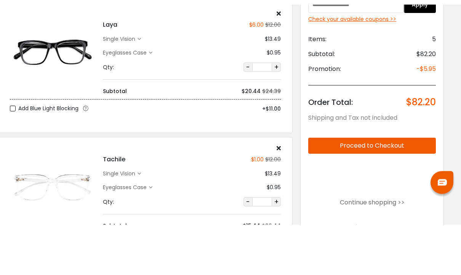
click at [269, 113] on input "*" at bounding box center [261, 117] width 19 height 9
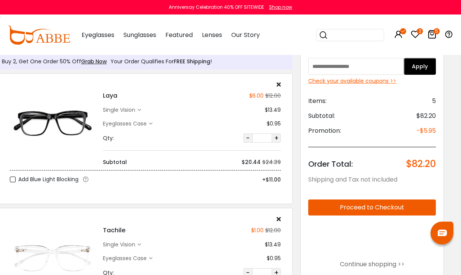
scroll to position [17, 10]
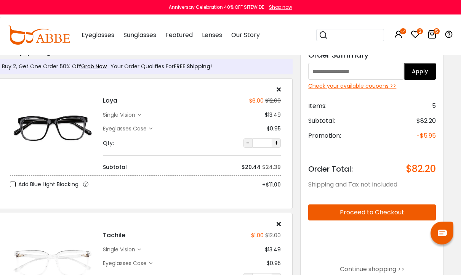
type input "*"
click at [281, 90] on div "Laya $6.00 $12.00 single vision $13.49 $0.95" at bounding box center [192, 128] width 186 height 85
click at [280, 87] on icon at bounding box center [278, 89] width 4 height 6
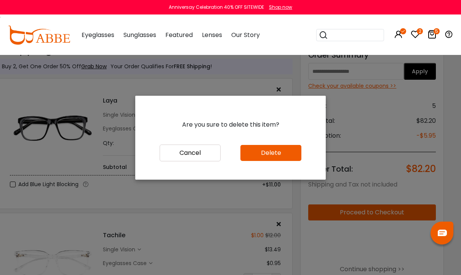
click at [273, 161] on button "Delete" at bounding box center [270, 153] width 61 height 16
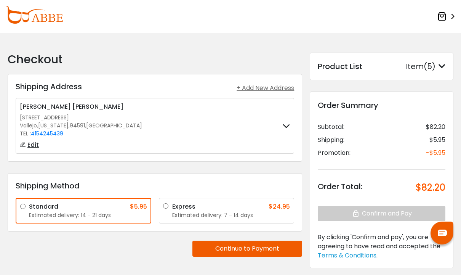
click at [286, 126] on icon at bounding box center [286, 125] width 7 height 5
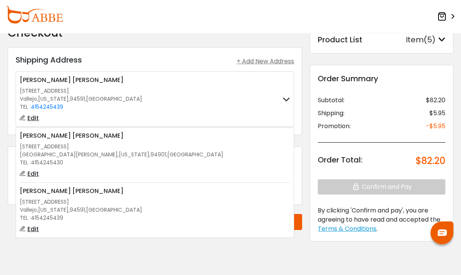
click at [39, 159] on span "4154245430" at bounding box center [47, 163] width 32 height 8
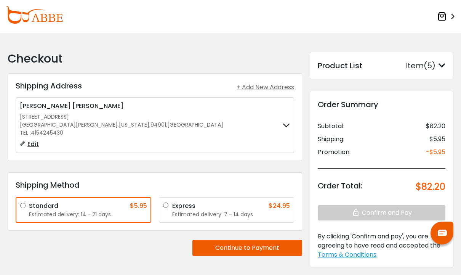
scroll to position [14, 0]
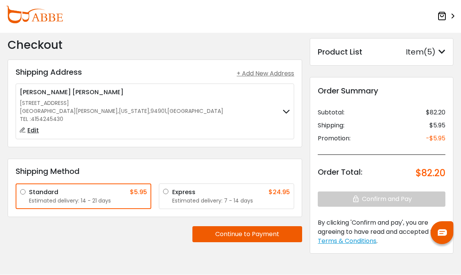
click at [447, 47] on div "Product List Item(5) Product List × Laya Gun Large single vision Qty: 1 $20.44 …" at bounding box center [382, 51] width 144 height 27
click at [442, 52] on icon at bounding box center [441, 52] width 7 height 8
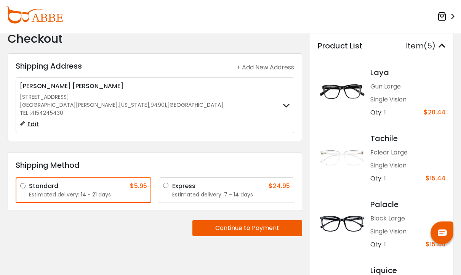
scroll to position [0, 0]
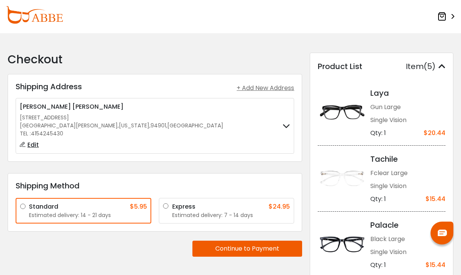
click at [384, 133] on div "Qty: 1" at bounding box center [378, 132] width 16 height 9
click at [439, 136] on div "$20.44" at bounding box center [434, 132] width 22 height 9
click at [381, 109] on div "Gun Large" at bounding box center [407, 106] width 75 height 9
click at [444, 68] on icon at bounding box center [441, 66] width 7 height 8
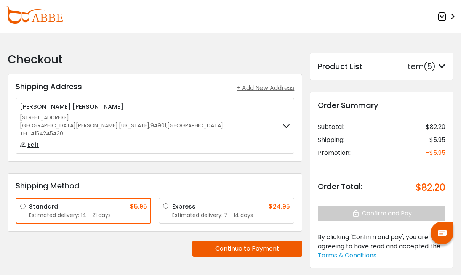
click at [443, 67] on icon at bounding box center [441, 66] width 7 height 8
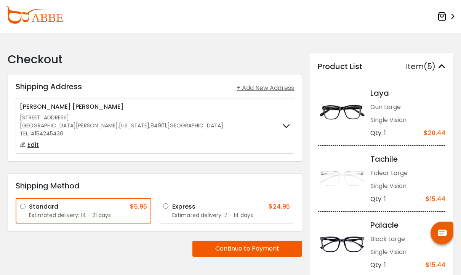
click at [342, 113] on img at bounding box center [342, 112] width 49 height 24
click at [347, 69] on div "Product List" at bounding box center [340, 66] width 45 height 11
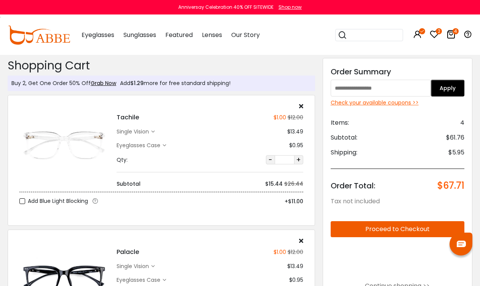
click at [99, 85] on link "Grab Now" at bounding box center [104, 83] width 26 height 8
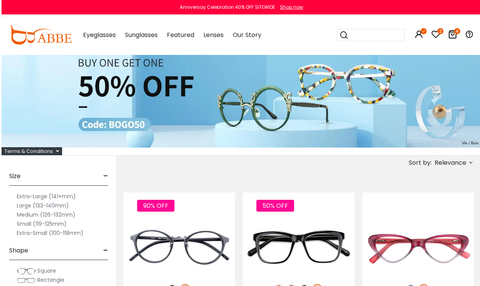
scroll to position [8, 0]
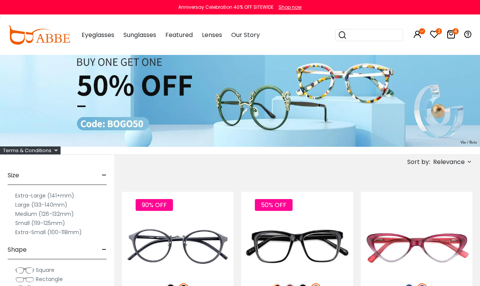
click at [459, 164] on span "Relevance" at bounding box center [449, 162] width 32 height 14
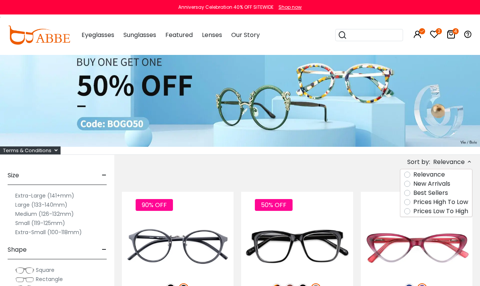
click at [442, 212] on label "Prices Low To High" at bounding box center [440, 210] width 55 height 9
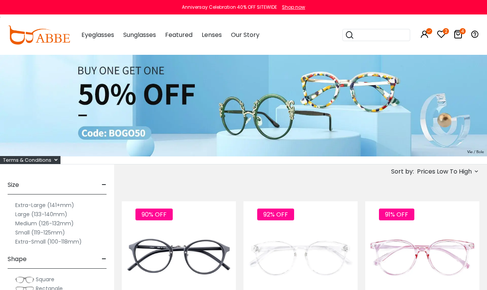
click at [460, 36] on icon at bounding box center [458, 34] width 9 height 9
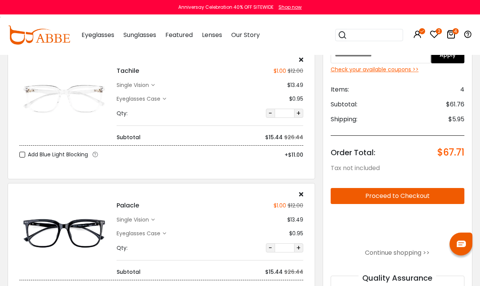
scroll to position [48, 0]
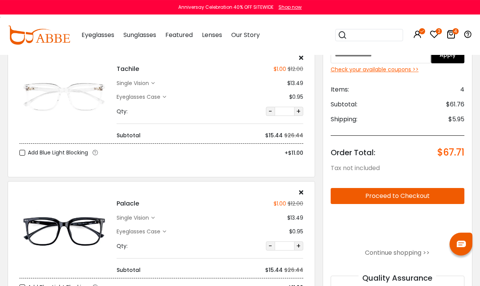
click at [425, 202] on button "Proceed to Checkout" at bounding box center [398, 196] width 134 height 16
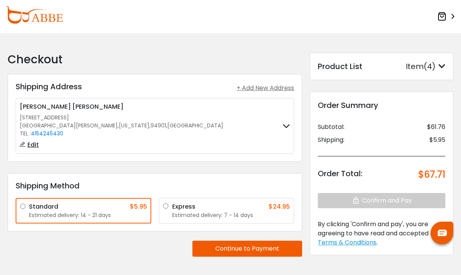
click at [256, 249] on button "Continue to Payment" at bounding box center [247, 248] width 110 height 16
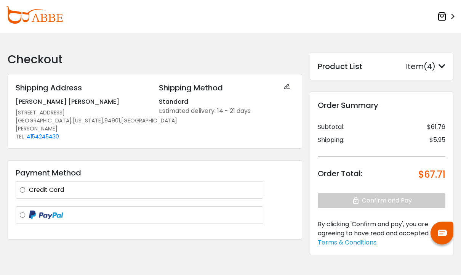
click at [162, 211] on label at bounding box center [144, 215] width 230 height 10
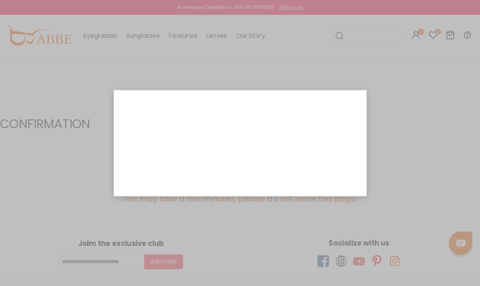
scroll to position [1, 0]
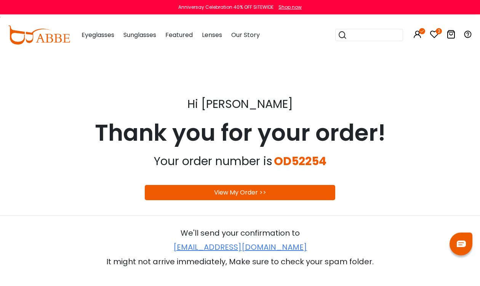
click at [312, 193] on div "View My Order >>" at bounding box center [240, 192] width 190 height 15
click at [299, 193] on div "View My Order >>" at bounding box center [240, 192] width 190 height 15
click at [172, 192] on div "View My Order >>" at bounding box center [240, 192] width 190 height 15
click at [280, 192] on div "View My Order >>" at bounding box center [240, 192] width 190 height 15
click at [262, 195] on link "View My Order >>" at bounding box center [240, 192] width 52 height 9
